Goal: Entertainment & Leisure: Consume media (video, audio)

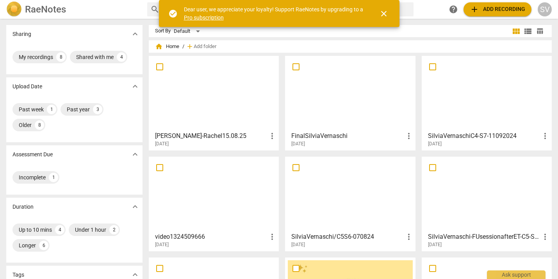
click at [220, 107] on div at bounding box center [214, 93] width 125 height 69
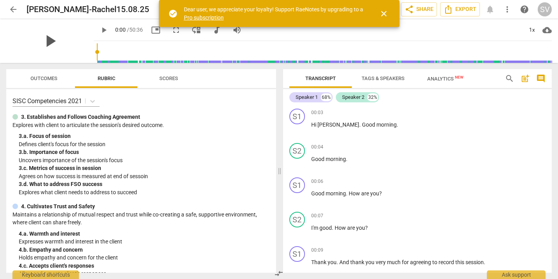
click at [47, 42] on span "play_arrow" at bounding box center [50, 41] width 20 height 20
click at [73, 43] on div "pause" at bounding box center [50, 41] width 88 height 44
drag, startPoint x: 81, startPoint y: 65, endPoint x: 84, endPoint y: 86, distance: 21.3
click at [84, 86] on div "Outcomes Rubric Scores SISC Competencies 2021 3. Establishes and Follows Coachi…" at bounding box center [139, 171] width 279 height 216
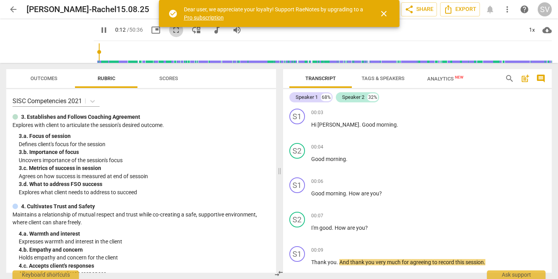
click at [172, 32] on span "fullscreen" at bounding box center [176, 29] width 9 height 9
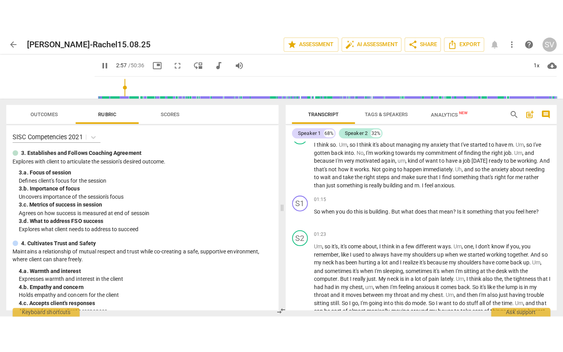
scroll to position [492, 0]
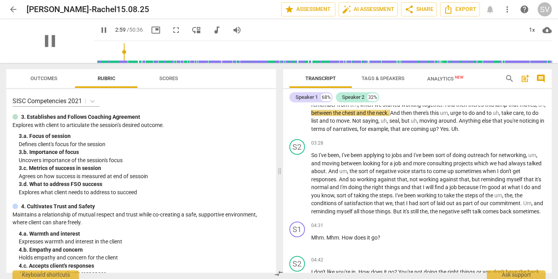
click at [73, 33] on div "pause" at bounding box center [50, 41] width 88 height 44
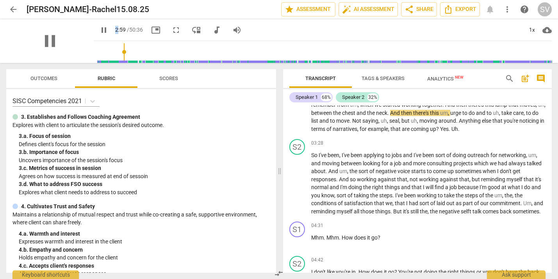
click at [73, 33] on div "pause" at bounding box center [50, 41] width 88 height 44
click at [172, 30] on span "fullscreen" at bounding box center [176, 29] width 9 height 9
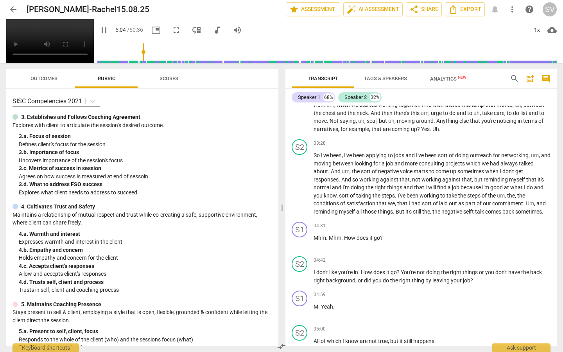
scroll to position [752, 0]
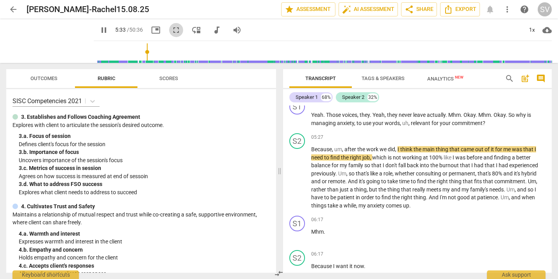
click at [172, 29] on span "fullscreen" at bounding box center [176, 29] width 9 height 9
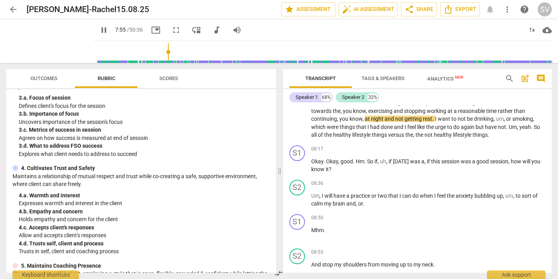
scroll to position [54, 0]
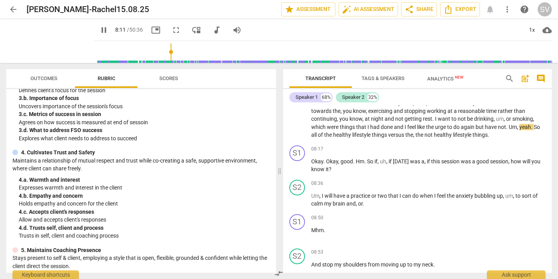
click at [172, 31] on span "fullscreen" at bounding box center [176, 29] width 9 height 9
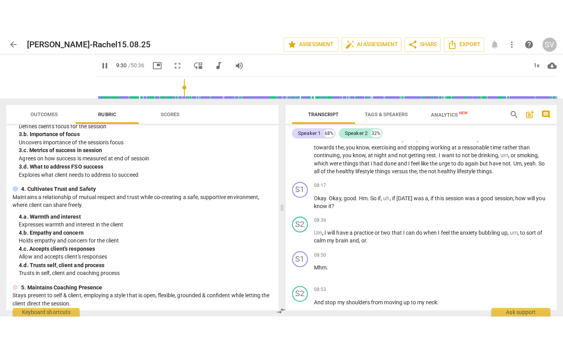
scroll to position [1426, 0]
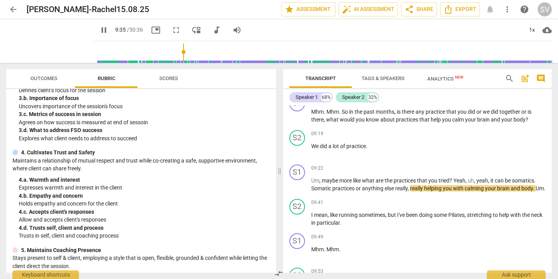
click at [172, 30] on span "fullscreen" at bounding box center [176, 29] width 9 height 9
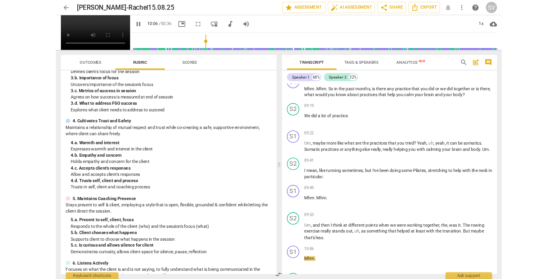
scroll to position [1674, 0]
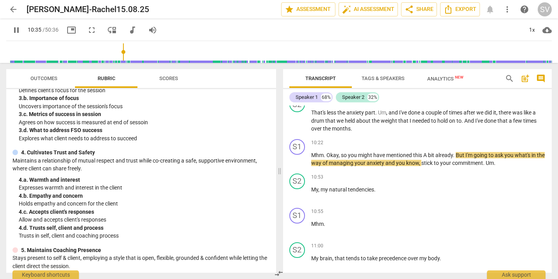
type input "636"
